Goal: Task Accomplishment & Management: Manage account settings

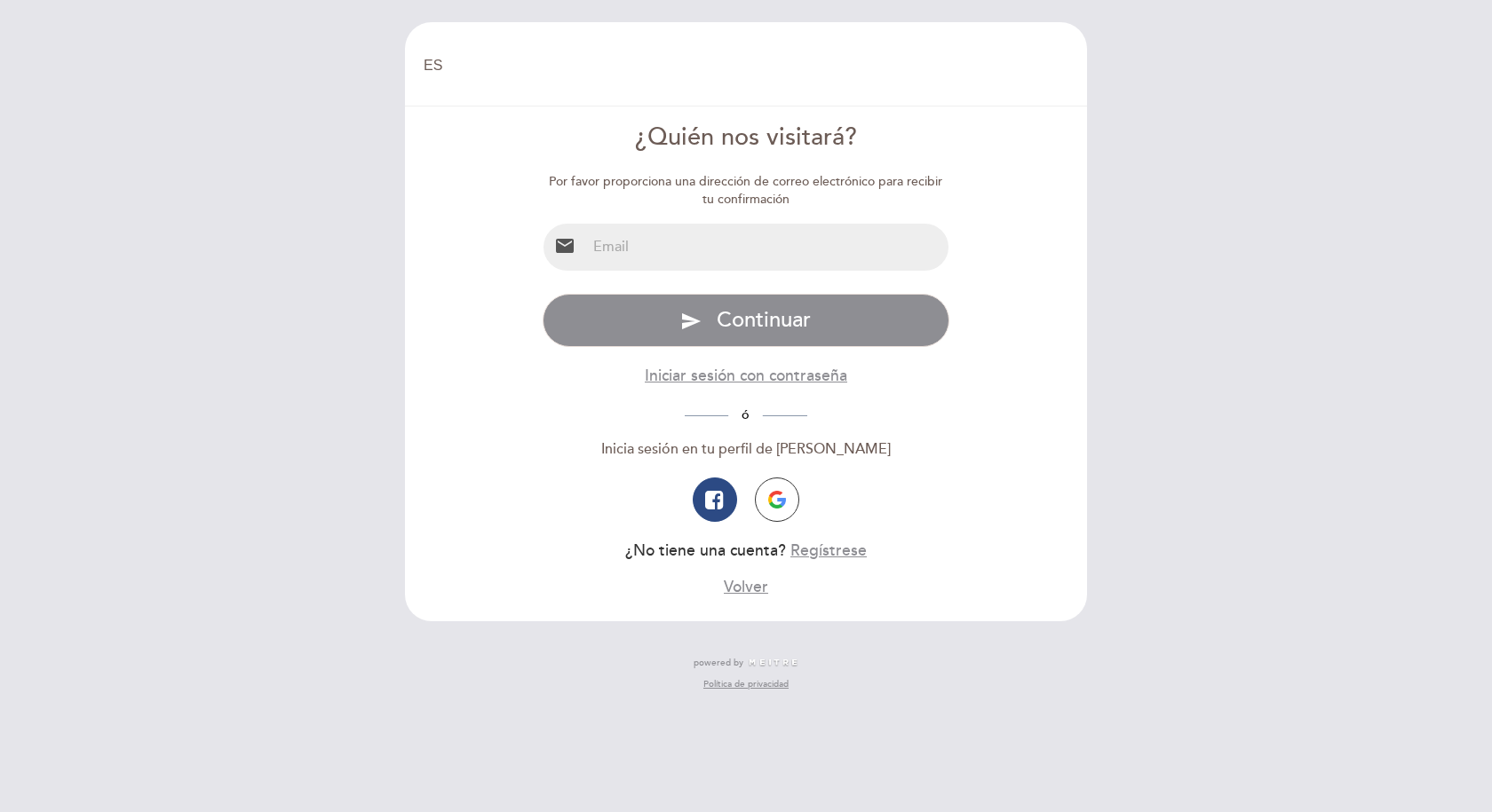
select select "es"
click at [664, 252] on input "email" at bounding box center [767, 247] width 363 height 47
type input "[PERSON_NAME][EMAIL_ADDRESS][DOMAIN_NAME]"
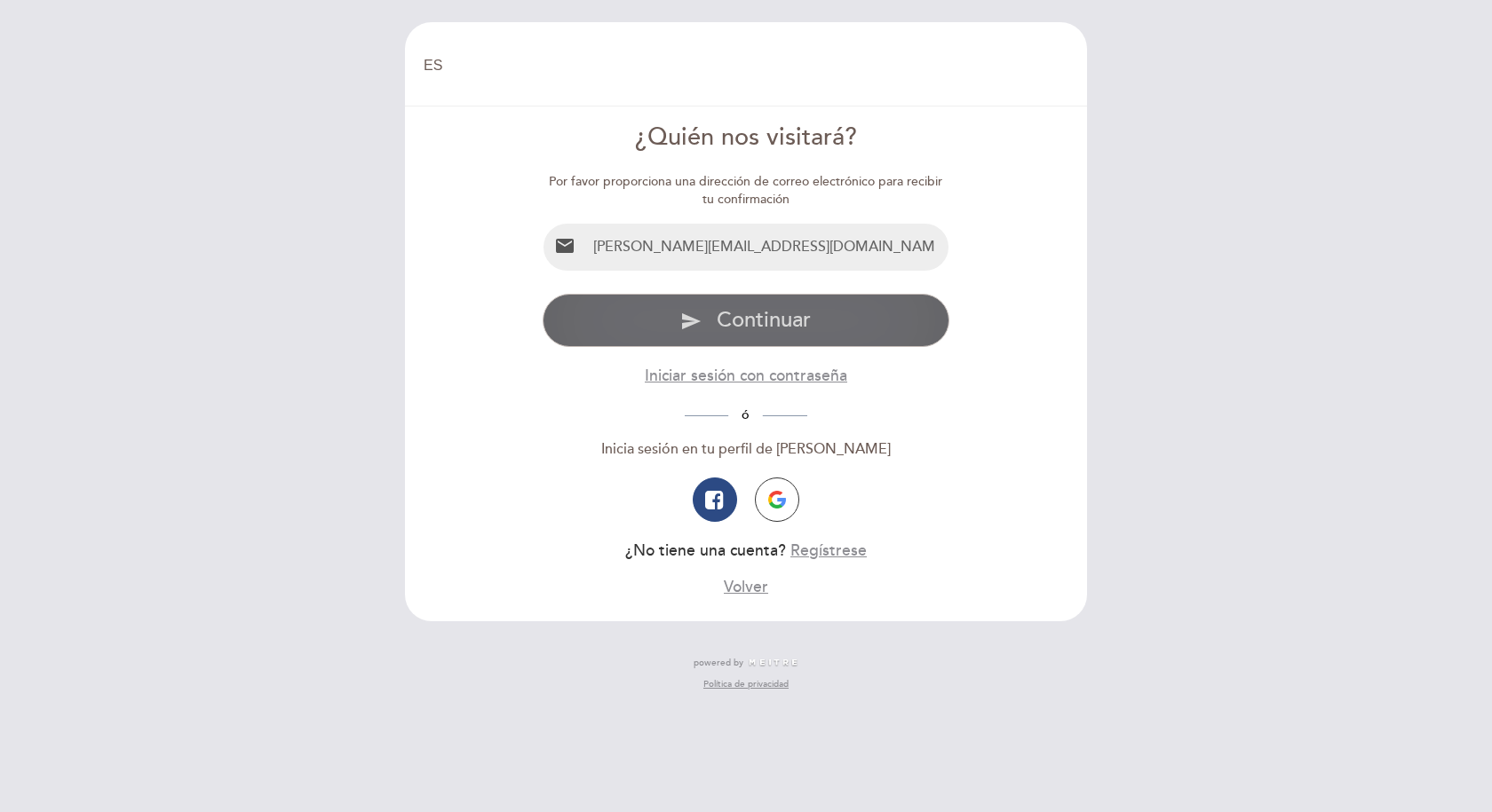
click at [733, 330] on span "Continuar" at bounding box center [763, 319] width 94 height 25
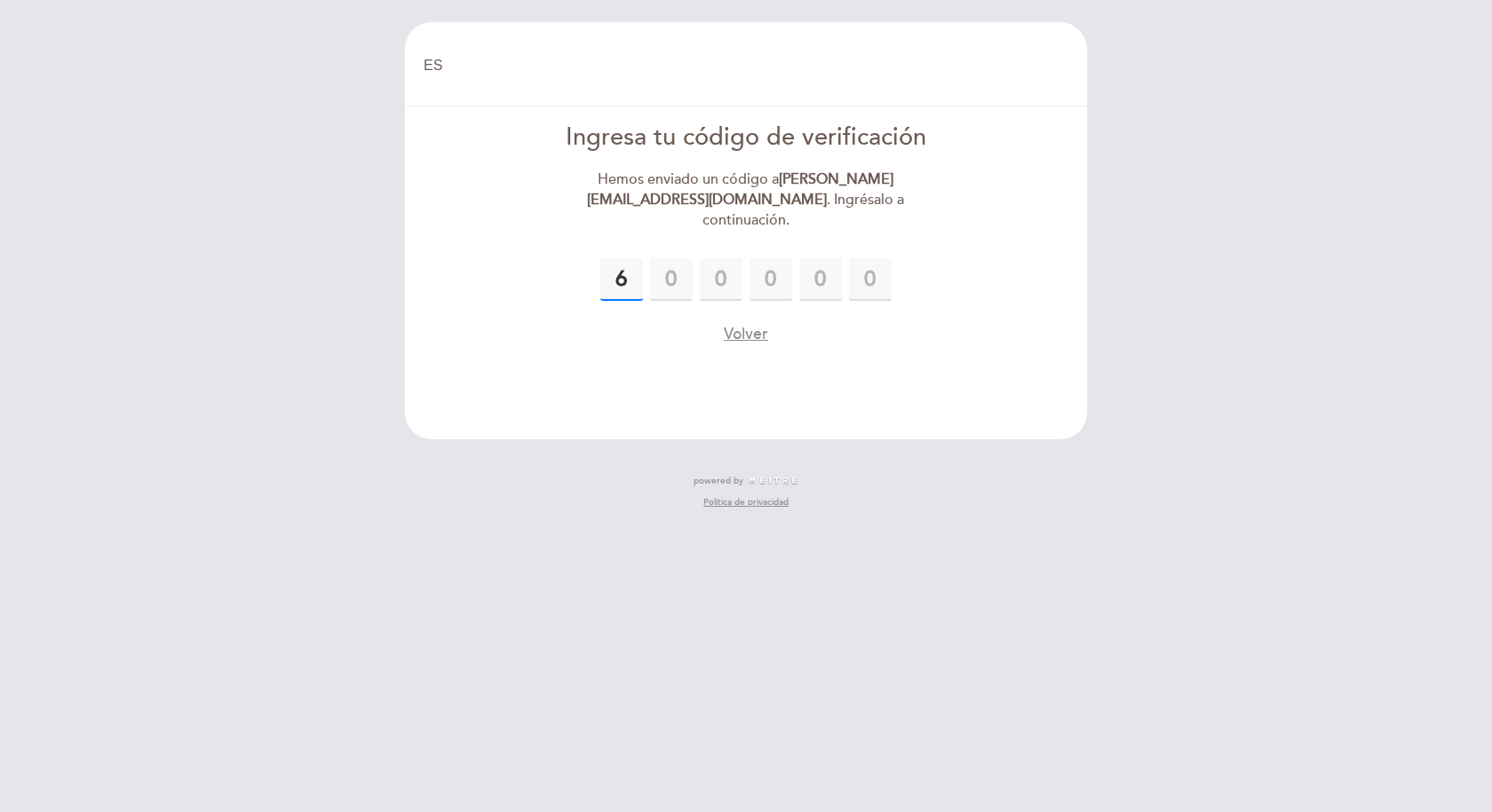
type input "6"
type input "1"
type input "0"
type input "2"
type input "7"
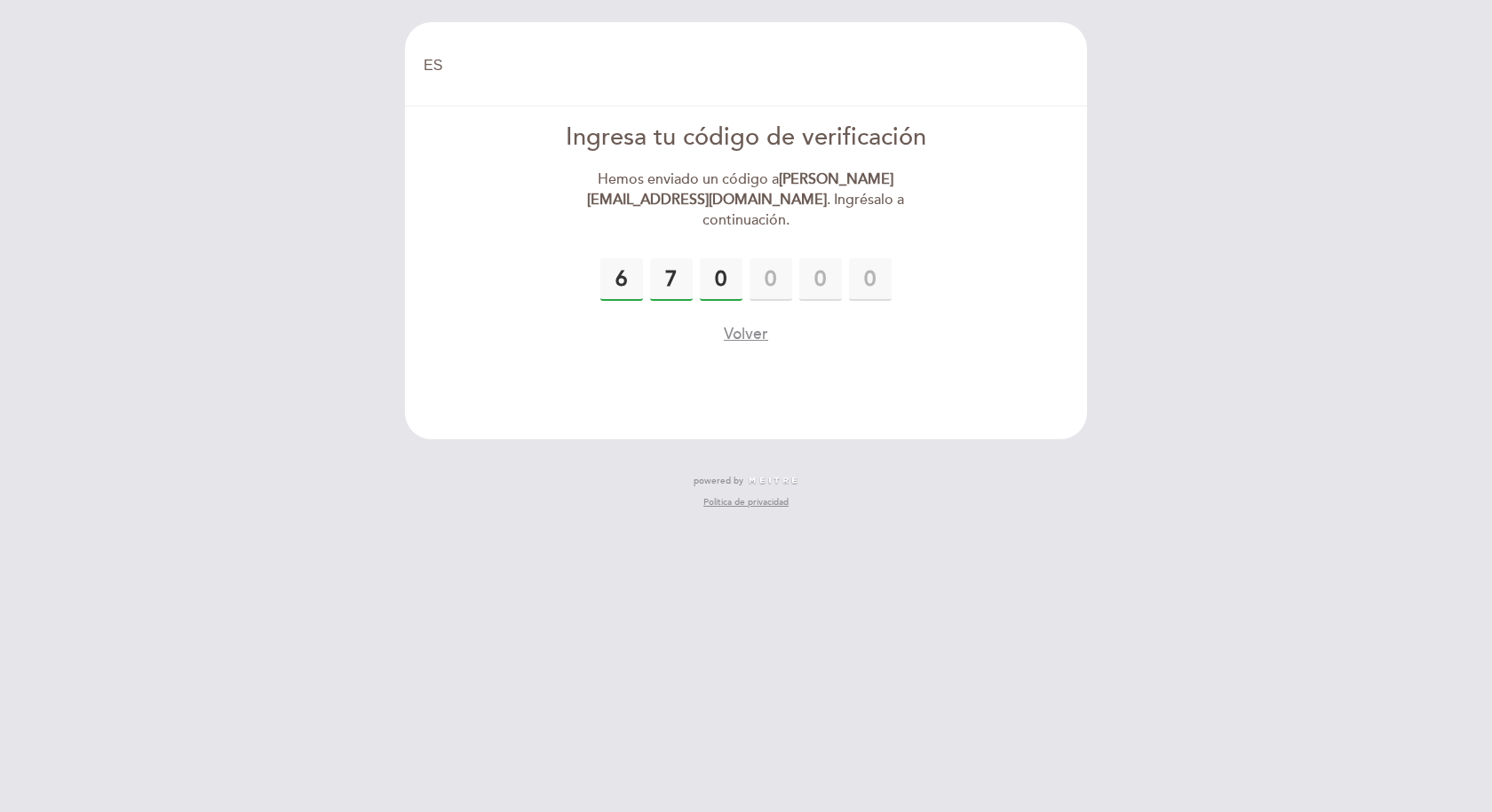
type input "0"
type input "2"
type input "1"
type input "6"
type input "1"
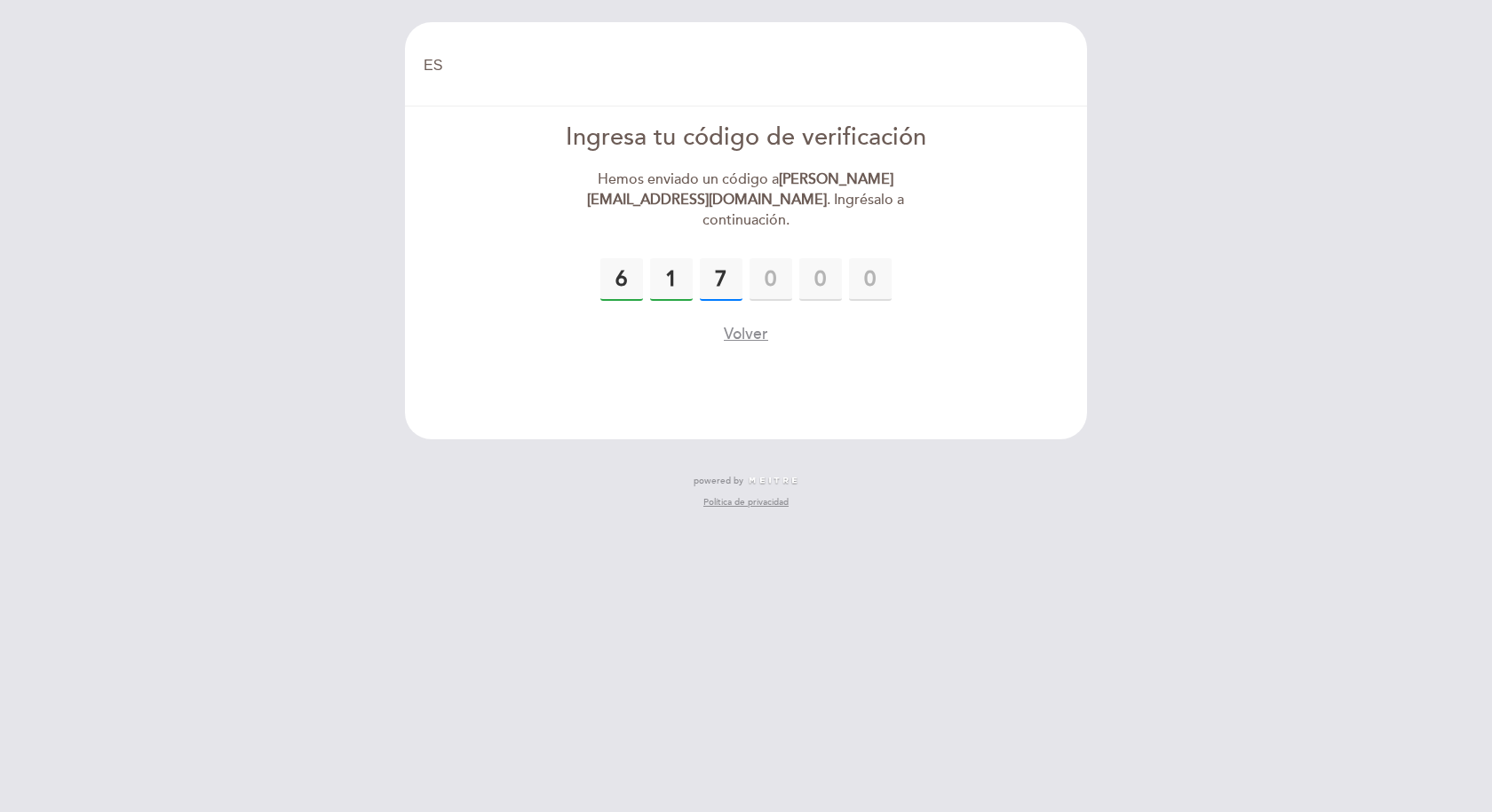
type input "7"
type input "0"
type input "2"
type input "8"
